Goal: Information Seeking & Learning: Compare options

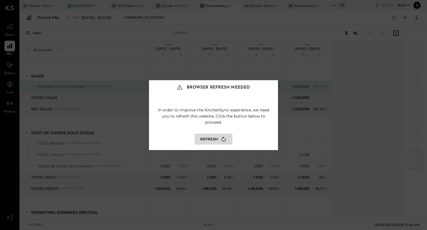
scroll to position [899, 0]
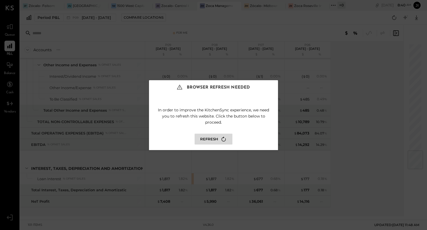
click at [211, 138] on button "Refresh" at bounding box center [214, 138] width 38 height 11
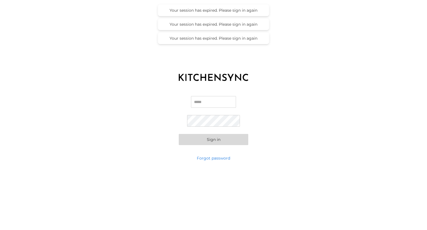
type input "**********"
click at [211, 138] on button "Sign in" at bounding box center [214, 139] width 70 height 11
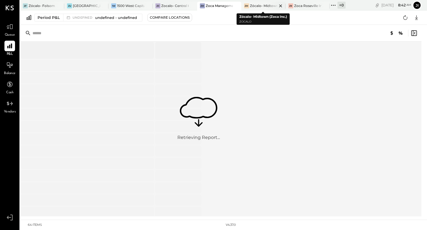
click at [264, 7] on div "Zócalo- Midtown (Zoca Inc.)" at bounding box center [263, 5] width 27 height 5
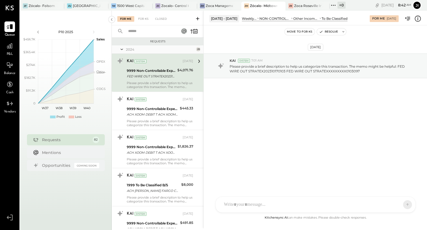
click at [10, 51] on div "P&L" at bounding box center [9, 49] width 11 height 16
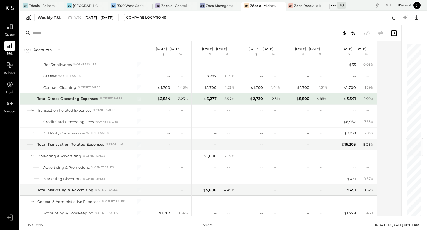
scroll to position [798, 0]
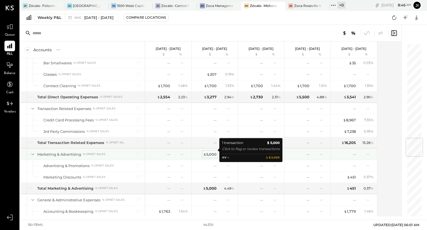
click at [214, 152] on div "$ 5,000" at bounding box center [209, 154] width 13 height 5
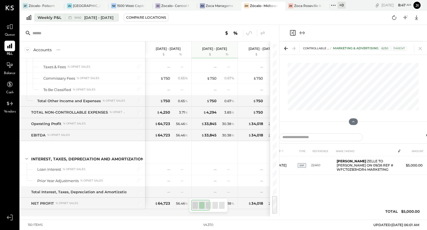
click at [113, 19] on span "Sep 29 - Oct 5, 2025" at bounding box center [98, 17] width 29 height 5
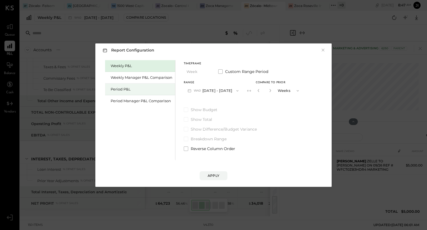
click at [126, 90] on div "Period P&L" at bounding box center [142, 88] width 62 height 5
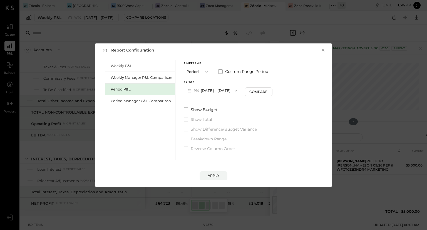
click at [222, 89] on button "P10 Sep 8 - Oct 5, 2025" at bounding box center [212, 90] width 57 height 10
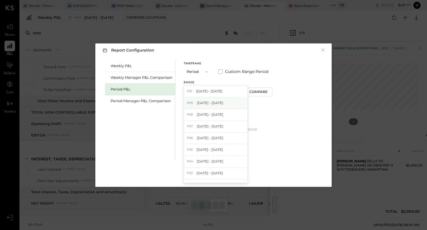
click at [218, 101] on span "[DATE] - [DATE]" at bounding box center [210, 102] width 26 height 5
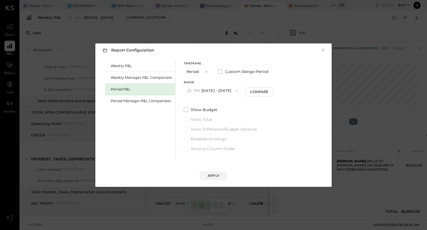
click at [220, 91] on button "P09 Aug 11 - Sep 7, 2025" at bounding box center [213, 90] width 58 height 10
click at [220, 91] on span "Sep 8 - Oct 5, 2025" at bounding box center [209, 91] width 26 height 5
click at [256, 91] on div "Compare" at bounding box center [258, 91] width 18 height 5
click at [269, 91] on icon "button" at bounding box center [268, 90] width 1 height 3
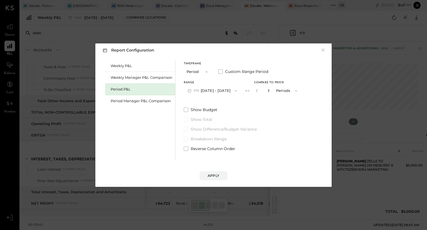
type input "*"
click at [219, 174] on div "Apply" at bounding box center [214, 175] width 12 height 5
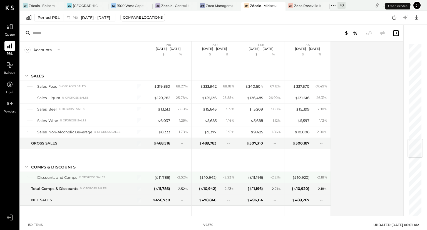
scroll to position [805, 0]
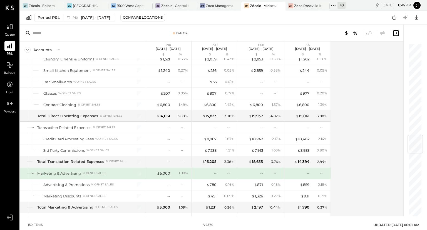
scroll to position [771, 0]
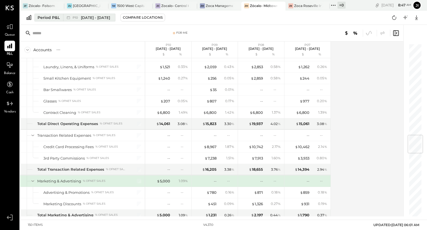
click at [108, 20] on span "Sep 8 - Oct 5, 2025" at bounding box center [95, 17] width 29 height 5
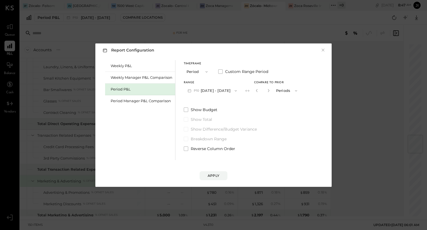
click at [208, 89] on button "P10 Sep 8 - Oct 5, 2025" at bounding box center [212, 90] width 57 height 10
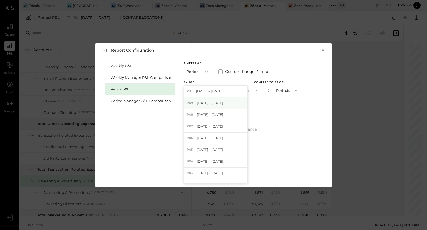
click at [211, 104] on span "[DATE] - [DATE]" at bounding box center [210, 102] width 26 height 5
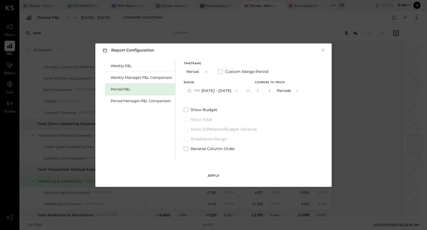
click at [220, 174] on button "Apply" at bounding box center [214, 175] width 28 height 9
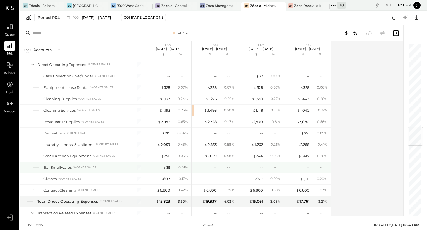
scroll to position [704, 0]
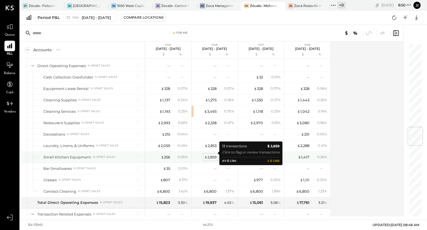
click at [212, 154] on div "$ 2,859" at bounding box center [210, 156] width 12 height 5
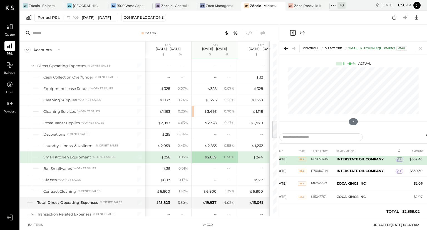
scroll to position [14, 8]
click at [337, 161] on b "INTERSTATE OIL COMPANY" at bounding box center [360, 159] width 47 height 4
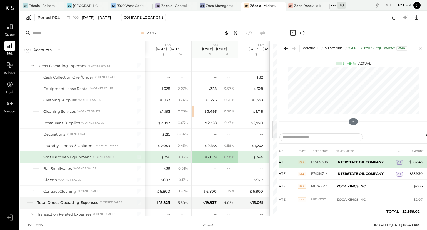
scroll to position [12, 6]
click at [400, 164] on icon at bounding box center [398, 162] width 4 height 4
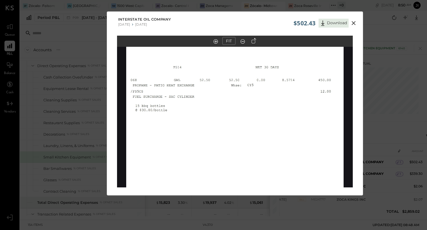
click at [354, 22] on icon at bounding box center [353, 23] width 7 height 7
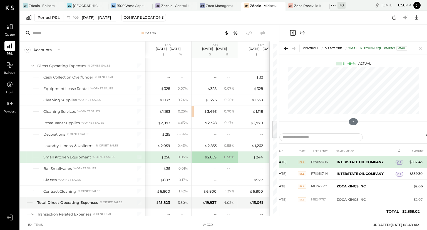
click at [400, 164] on icon at bounding box center [398, 162] width 4 height 4
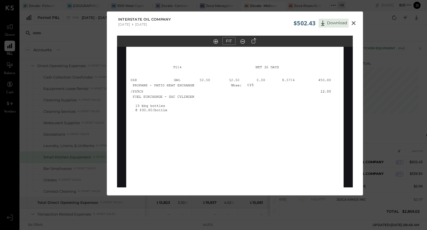
click at [353, 21] on icon at bounding box center [353, 23] width 7 height 7
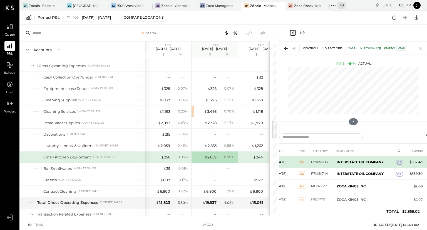
click at [311, 168] on td "P696557-IN" at bounding box center [322, 162] width 23 height 12
click at [349, 164] on b "INTERSTATE OIL COMPANY" at bounding box center [360, 162] width 47 height 4
click at [420, 168] on td "$502.43" at bounding box center [414, 162] width 21 height 12
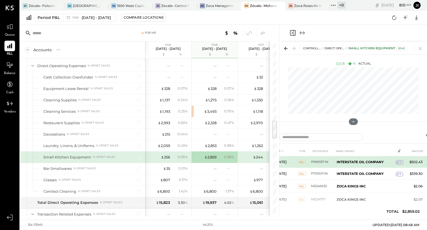
click at [400, 164] on icon at bounding box center [398, 162] width 4 height 4
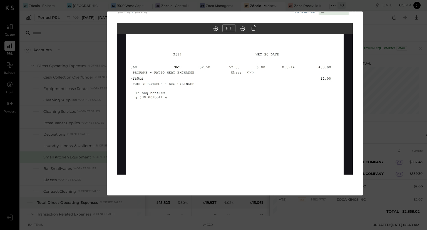
scroll to position [0, 0]
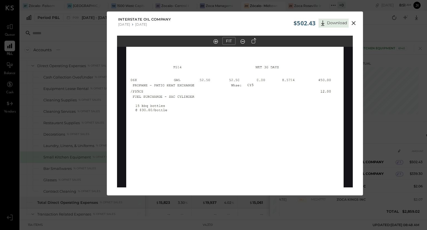
click at [354, 24] on icon at bounding box center [353, 23] width 7 height 7
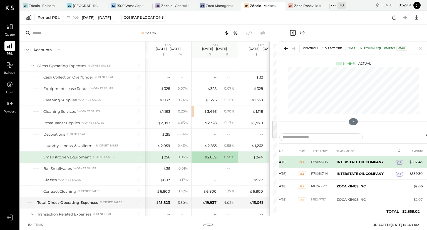
click at [420, 168] on td "$502.43" at bounding box center [414, 162] width 21 height 12
click at [337, 164] on b "INTERSTATE OIL COMPANY" at bounding box center [360, 162] width 47 height 4
click at [404, 164] on div "1" at bounding box center [400, 162] width 8 height 4
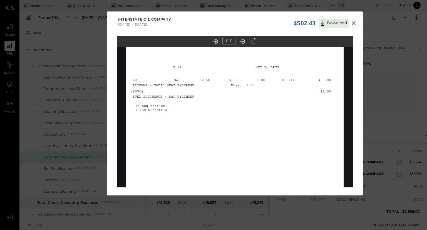
click at [355, 24] on icon at bounding box center [353, 23] width 7 height 7
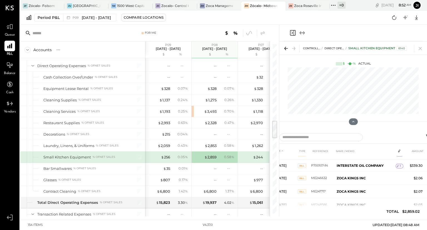
scroll to position [0, 8]
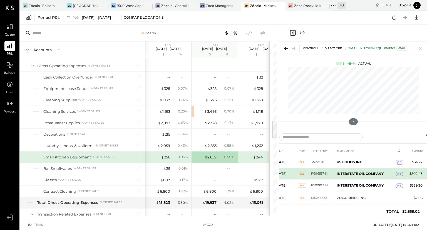
click at [400, 176] on icon at bounding box center [398, 174] width 4 height 4
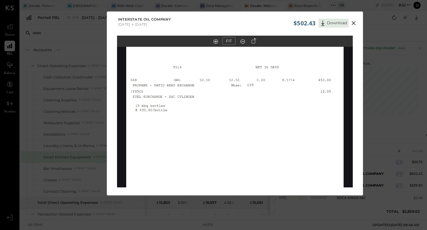
click at [354, 24] on icon at bounding box center [354, 23] width 4 height 4
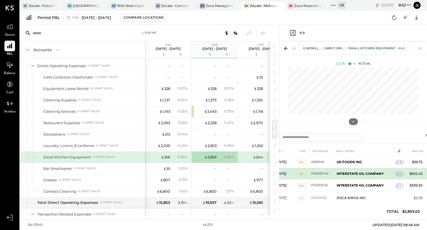
click at [339, 179] on td "INTERSTATE OIL COMPANY" at bounding box center [365, 174] width 61 height 12
click at [400, 176] on icon at bounding box center [398, 174] width 4 height 4
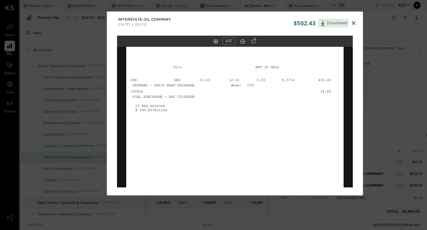
click at [354, 21] on icon at bounding box center [353, 23] width 7 height 7
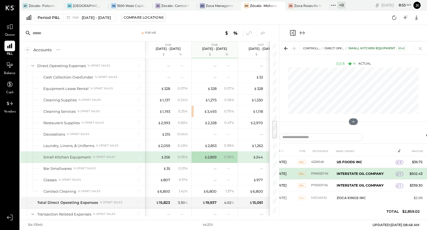
click at [311, 179] on td "P696557-IN" at bounding box center [322, 174] width 23 height 12
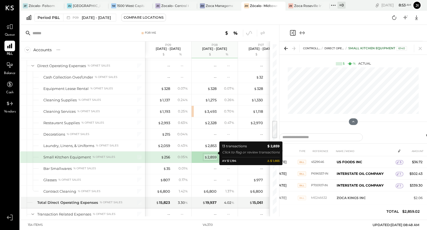
click at [211, 155] on div "$ 2,859" at bounding box center [210, 156] width 12 height 5
click at [206, 155] on span "$" at bounding box center [205, 157] width 3 height 4
click at [205, 155] on span "$" at bounding box center [205, 157] width 3 height 4
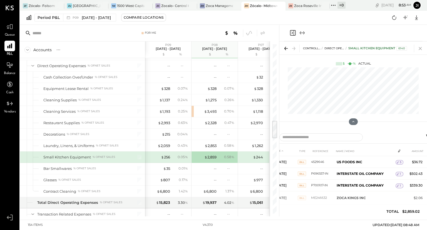
click at [420, 48] on icon at bounding box center [420, 48] width 3 height 3
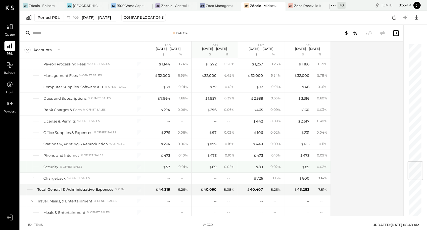
scroll to position [994, 0]
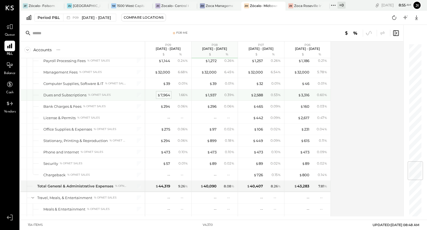
click at [165, 92] on div "$ 7,964" at bounding box center [163, 94] width 13 height 5
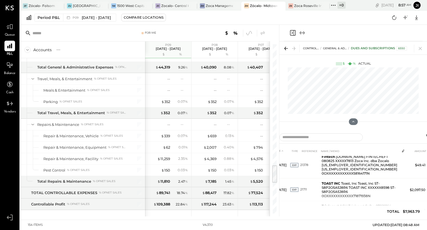
scroll to position [4, 0]
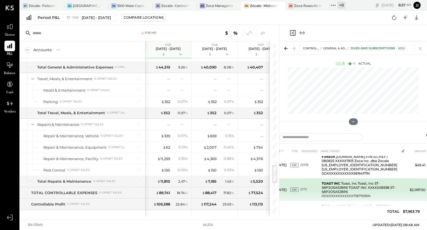
click at [361, 185] on td "TOAST INC Toast, Inc Toast, Inc ST-S8P2O5A5J8R6 TOAST INC XXXXXX8598 ST-S8P2O5A…" at bounding box center [360, 189] width 80 height 23
click at [414, 184] on td "$2,097.50" at bounding box center [417, 189] width 20 height 23
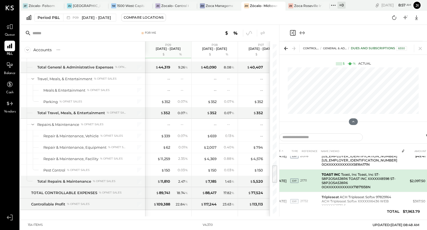
scroll to position [13, 0]
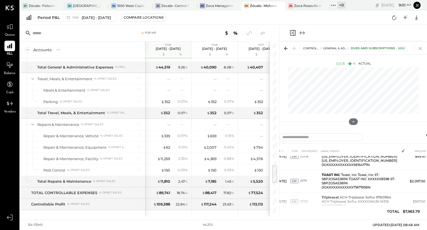
click at [422, 49] on icon at bounding box center [421, 48] width 8 height 8
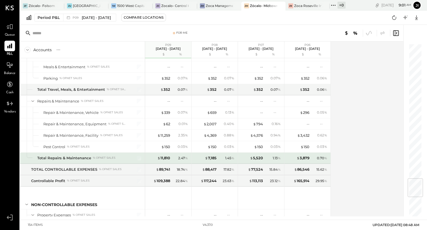
scroll to position [1136, 0]
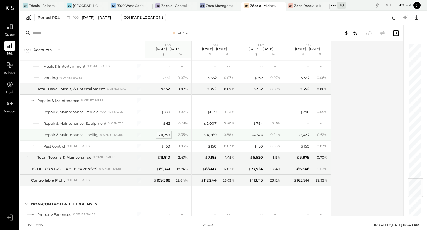
click at [162, 132] on div "$ 11,259" at bounding box center [163, 134] width 13 height 5
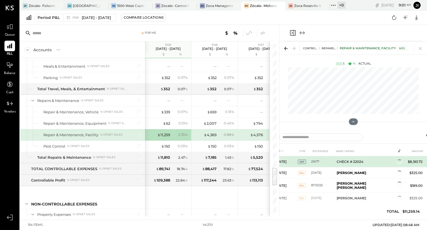
drag, startPoint x: 349, startPoint y: 163, endPoint x: 358, endPoint y: 161, distance: 9.5
click at [358, 161] on td "CHECK # 22024" at bounding box center [365, 161] width 61 height 11
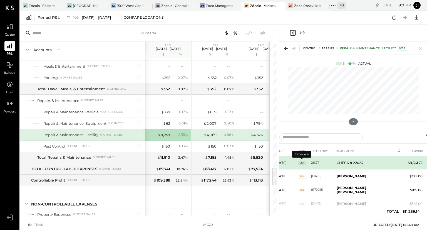
click at [301, 162] on span "EXP" at bounding box center [302, 162] width 8 height 4
click at [398, 161] on td at bounding box center [400, 161] width 8 height 11
click at [301, 160] on span "EXP" at bounding box center [302, 162] width 8 height 4
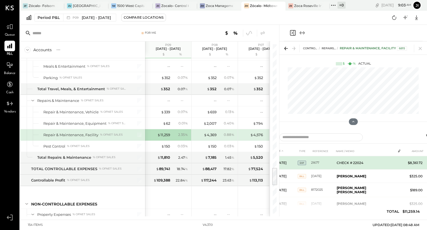
click at [335, 160] on td "CHECK # 22024" at bounding box center [365, 162] width 61 height 13
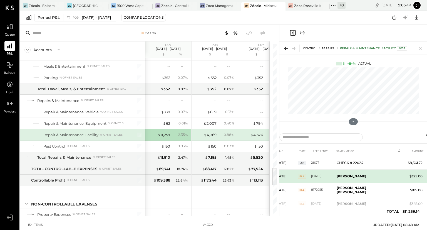
click at [304, 169] on td "BILL" at bounding box center [304, 175] width 13 height 13
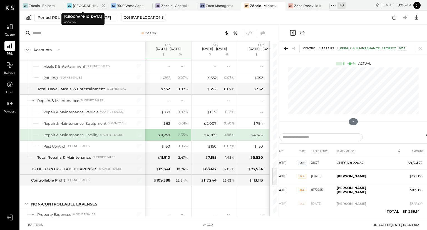
click at [95, 9] on div at bounding box center [98, 6] width 19 height 8
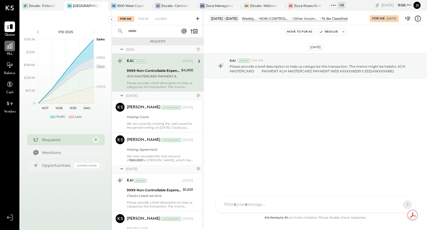
click at [11, 45] on icon at bounding box center [9, 45] width 7 height 7
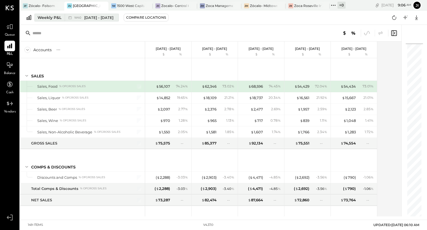
click at [48, 17] on div "Weekly P&L" at bounding box center [50, 18] width 24 height 6
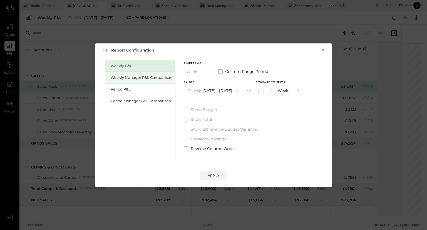
click at [130, 76] on div "Weekly Manager P&L Comparison" at bounding box center [142, 77] width 62 height 5
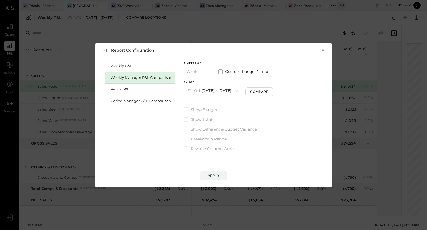
click at [222, 90] on button "W41 Oct 6 - 12, 2025" at bounding box center [213, 90] width 58 height 10
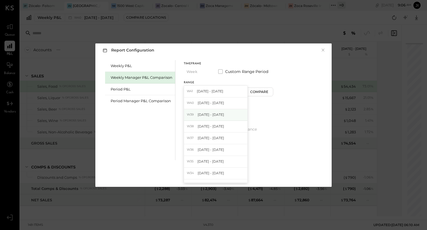
click at [219, 114] on span "Sep 22 - 28, 2025" at bounding box center [211, 114] width 26 height 5
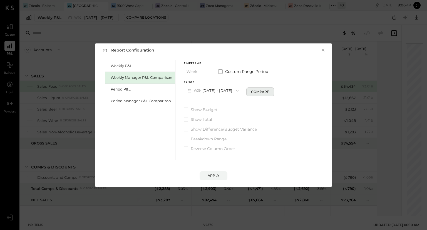
click at [258, 93] on div "Compare" at bounding box center [260, 91] width 18 height 5
click at [271, 90] on icon "button" at bounding box center [270, 90] width 3 height 3
type input "*"
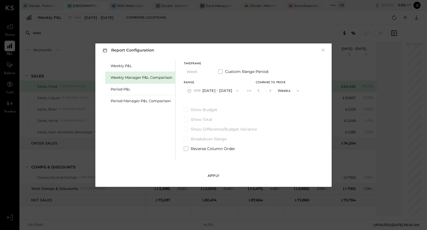
click at [217, 173] on div "Apply" at bounding box center [214, 175] width 12 height 5
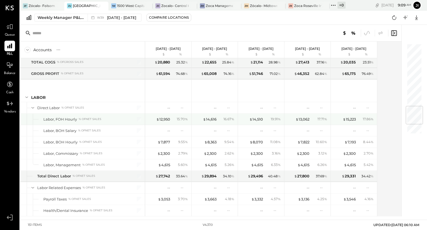
scroll to position [536, 0]
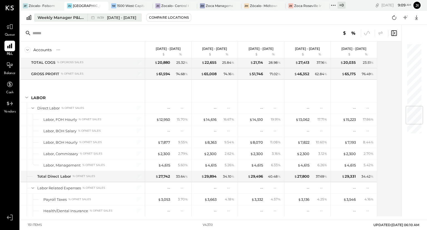
click at [66, 17] on div "Weekly Manager P&L Comparison" at bounding box center [61, 18] width 47 height 6
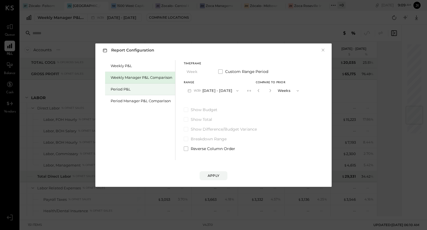
click at [123, 89] on div "Period P&L" at bounding box center [142, 88] width 62 height 5
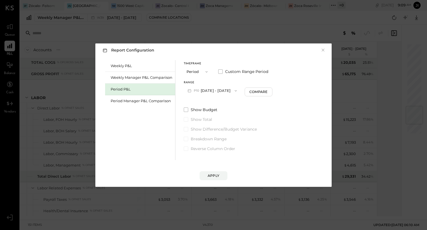
click at [195, 89] on span "P10" at bounding box center [197, 90] width 7 height 4
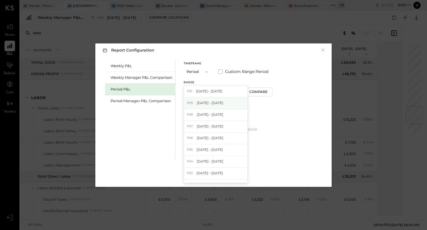
click at [204, 101] on span "[DATE] - [DATE]" at bounding box center [210, 102] width 26 height 5
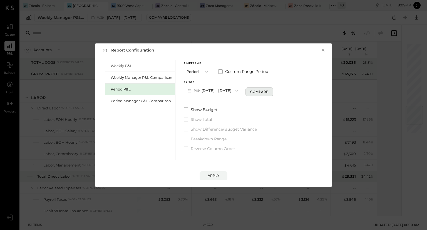
click at [261, 93] on div "Compare" at bounding box center [259, 91] width 18 height 5
click at [271, 91] on icon "button" at bounding box center [269, 90] width 3 height 3
type input "*"
click at [215, 176] on div "Apply" at bounding box center [214, 175] width 12 height 5
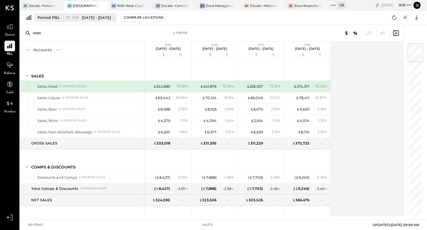
click at [57, 18] on div "Period P&L" at bounding box center [49, 18] width 22 height 6
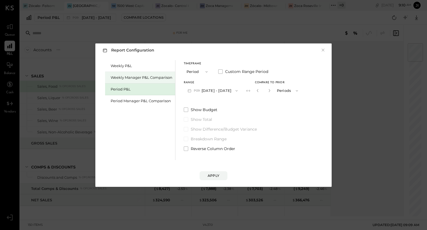
click at [129, 75] on div "Weekly Manager P&L Comparison" at bounding box center [142, 77] width 62 height 5
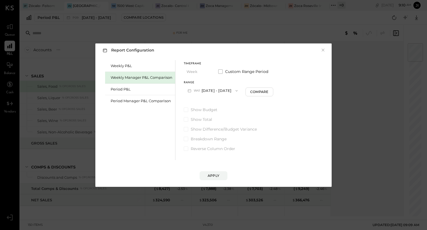
click at [228, 90] on button "W41 Oct 6 - 12, 2025" at bounding box center [213, 90] width 58 height 10
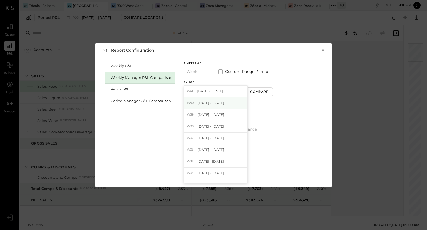
click at [224, 101] on span "Sep 29 - Oct 5, 2025" at bounding box center [211, 102] width 26 height 5
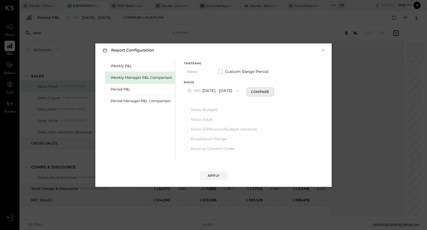
click at [263, 92] on div "Compare" at bounding box center [260, 91] width 18 height 5
click at [272, 90] on icon "button" at bounding box center [270, 90] width 3 height 3
type input "*"
click at [216, 173] on div "Apply" at bounding box center [214, 175] width 12 height 5
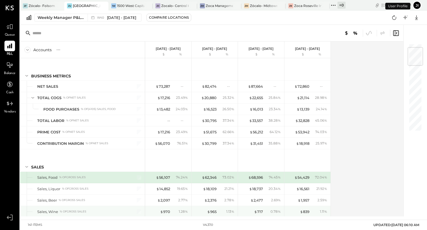
scroll to position [34, 0]
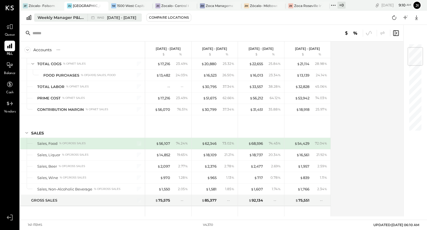
click at [133, 19] on span "Sep 29 - Oct 5, 2025" at bounding box center [121, 17] width 29 height 5
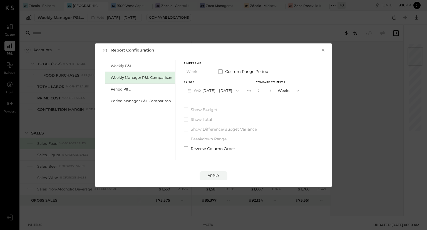
click at [236, 90] on button "W40 Sep 29 - Oct 5, 2025" at bounding box center [213, 90] width 59 height 10
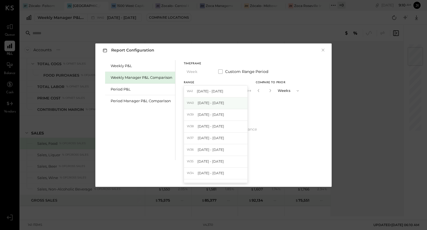
click at [230, 103] on div "W40 Sep 29 - Oct 5, 2025" at bounding box center [215, 103] width 63 height 12
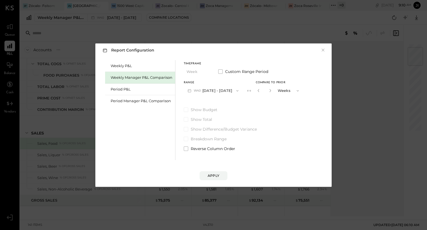
click at [230, 90] on button "W40 Sep 29 - Oct 5, 2025" at bounding box center [213, 90] width 59 height 10
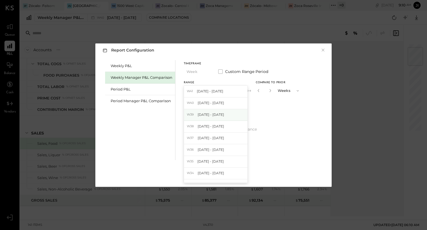
click at [225, 114] on div "W39 Sep 22 - 28, 2025" at bounding box center [215, 115] width 63 height 12
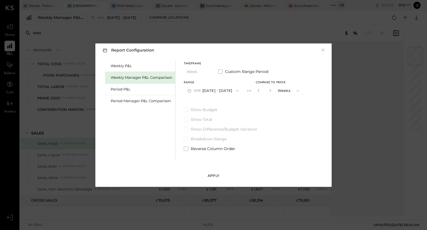
click at [216, 174] on div "Apply" at bounding box center [214, 175] width 12 height 5
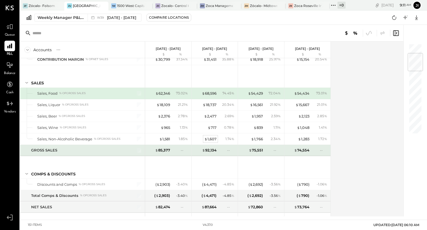
scroll to position [85, 0]
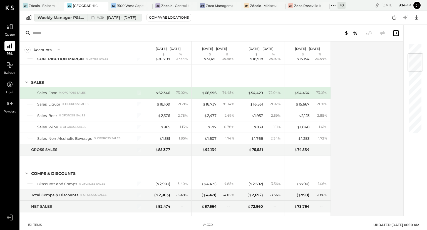
click at [65, 18] on div "Weekly Manager P&L Comparison" at bounding box center [61, 18] width 47 height 6
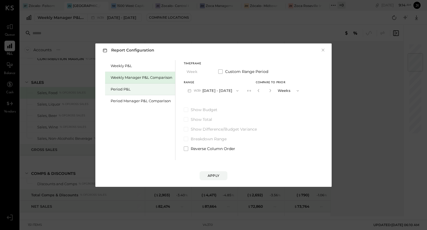
click at [120, 89] on div "Period P&L" at bounding box center [142, 88] width 62 height 5
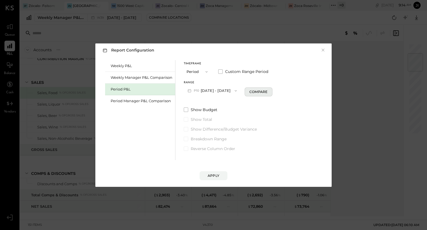
click at [254, 90] on div "Compare" at bounding box center [258, 91] width 18 height 5
click at [270, 91] on icon "button" at bounding box center [268, 90] width 3 height 3
type input "*"
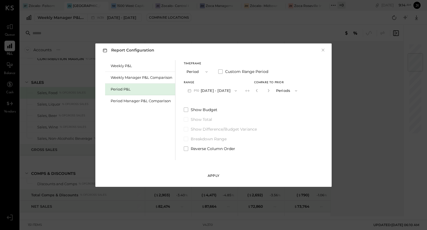
click at [213, 175] on div "Apply" at bounding box center [214, 175] width 12 height 5
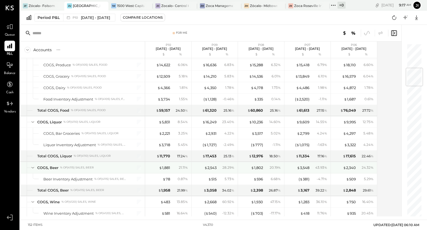
scroll to position [206, 0]
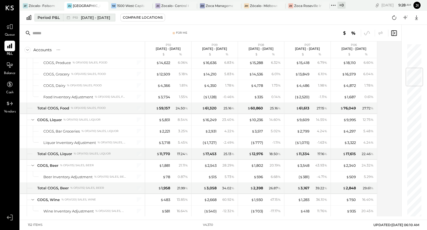
click at [53, 19] on div "Period P&L" at bounding box center [49, 18] width 22 height 6
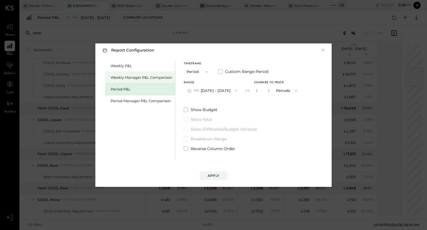
click at [132, 77] on div "Weekly Manager P&L Comparison" at bounding box center [142, 77] width 62 height 5
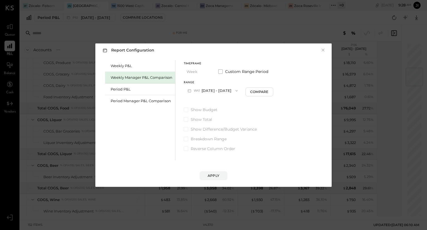
click at [234, 88] on icon "button" at bounding box center [236, 90] width 4 height 4
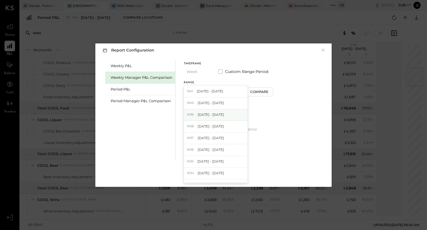
click at [221, 114] on span "Sep 22 - 28, 2025" at bounding box center [211, 114] width 26 height 5
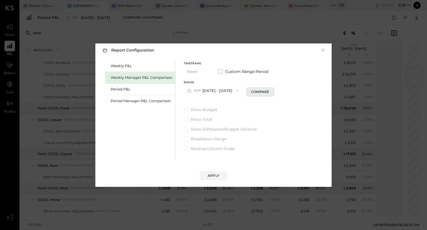
click at [259, 93] on div "Compare" at bounding box center [260, 91] width 18 height 5
click at [272, 91] on icon "button" at bounding box center [270, 90] width 3 height 3
type input "*"
click at [218, 172] on button "Apply" at bounding box center [214, 175] width 28 height 9
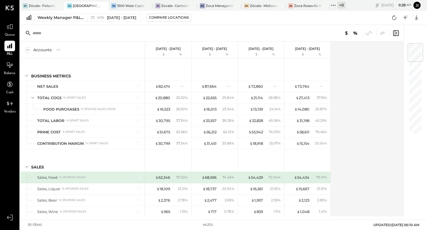
scroll to position [0, 0]
click at [126, 21] on div "W39 Sep 22 - 28, 2025" at bounding box center [113, 17] width 51 height 7
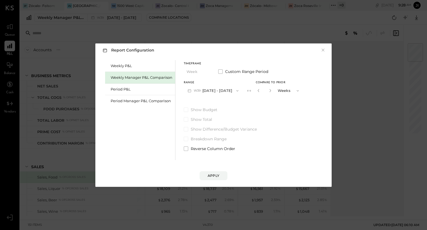
click at [224, 88] on button "W39 Sep 22 - 28, 2025" at bounding box center [213, 90] width 59 height 10
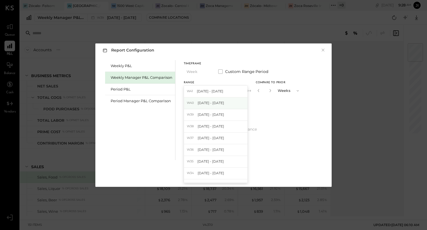
click at [223, 104] on span "Sep 29 - Oct 5, 2025" at bounding box center [211, 102] width 26 height 5
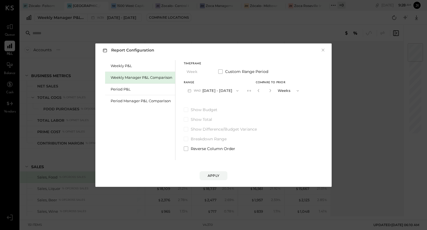
click at [273, 92] on button "button" at bounding box center [270, 90] width 4 height 6
type input "*"
click at [216, 174] on div "Apply" at bounding box center [214, 175] width 12 height 5
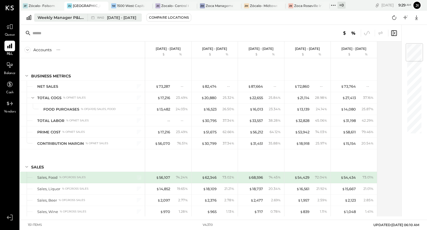
click at [124, 19] on span "Sep 29 - Oct 5, 2025" at bounding box center [121, 17] width 29 height 5
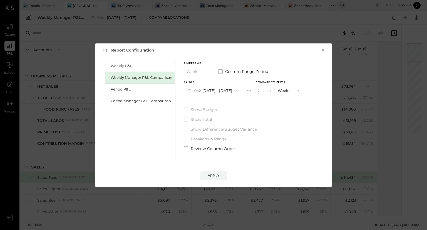
click at [204, 91] on button "W40 Sep 29 - Oct 5, 2025" at bounding box center [213, 90] width 59 height 10
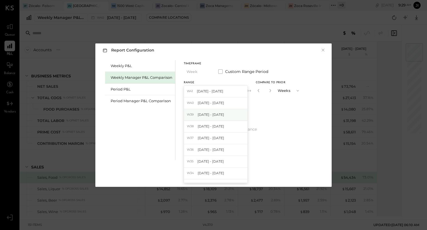
click at [205, 114] on span "Sep 22 - 28, 2025" at bounding box center [211, 114] width 26 height 5
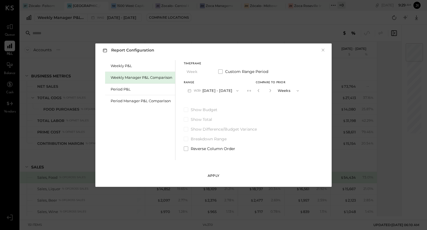
click at [215, 176] on div "Apply" at bounding box center [214, 175] width 12 height 5
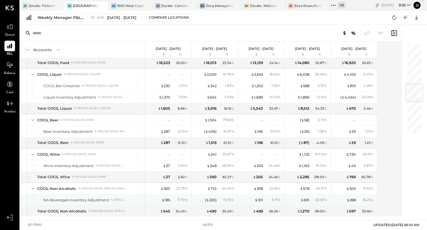
scroll to position [340, 0]
